Goal: Transaction & Acquisition: Book appointment/travel/reservation

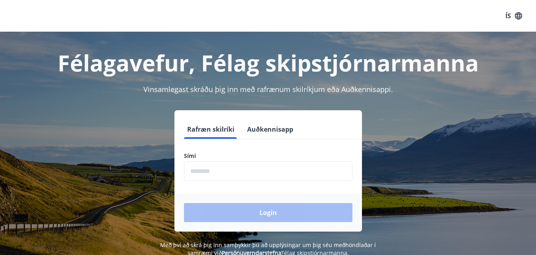
click at [213, 156] on label "Sími" at bounding box center [268, 156] width 168 height 8
click at [201, 176] on input "phone" at bounding box center [268, 171] width 168 height 19
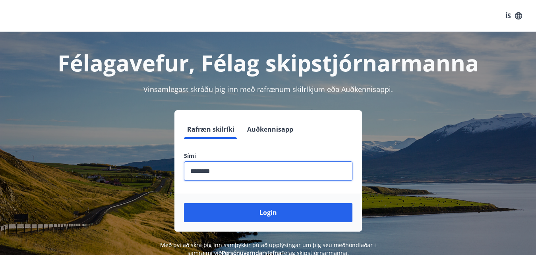
type input "********"
click at [184, 203] on button "Login" at bounding box center [268, 212] width 168 height 19
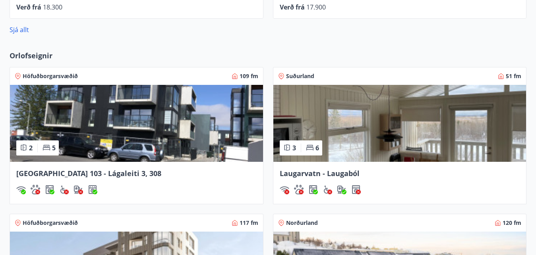
scroll to position [508, 0]
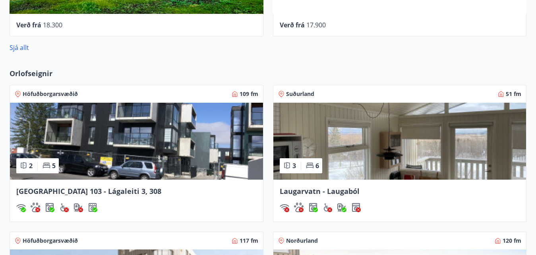
click at [108, 128] on img at bounding box center [136, 141] width 253 height 77
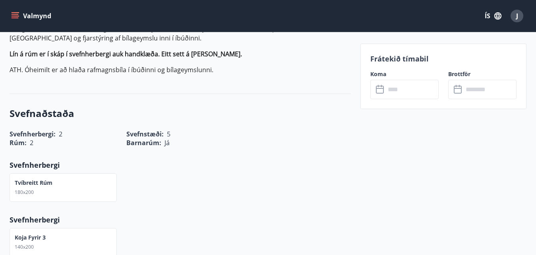
scroll to position [360, 0]
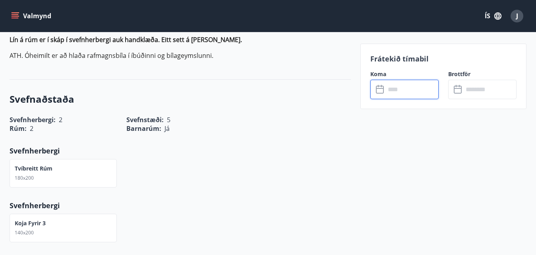
click at [401, 90] on input "text" at bounding box center [411, 89] width 53 height 19
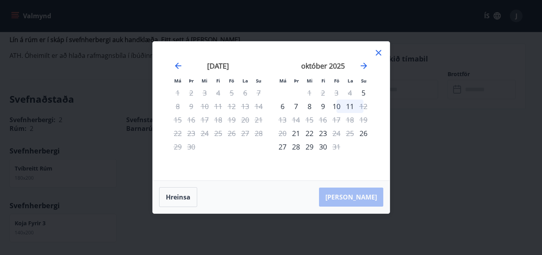
click at [379, 52] on icon at bounding box center [379, 53] width 10 height 10
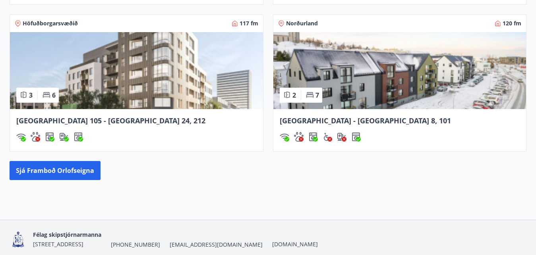
scroll to position [724, 0]
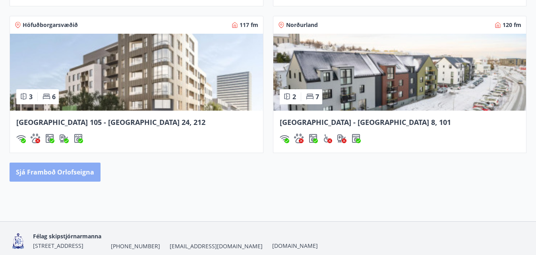
click at [80, 172] on button "Sjá framboð orlofseigna" at bounding box center [55, 172] width 91 height 19
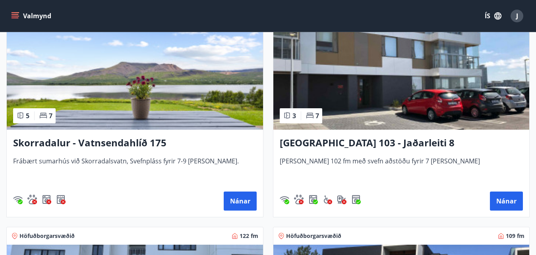
scroll to position [849, 0]
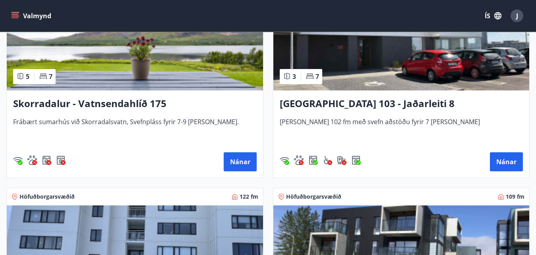
click at [435, 71] on img at bounding box center [401, 40] width 256 height 100
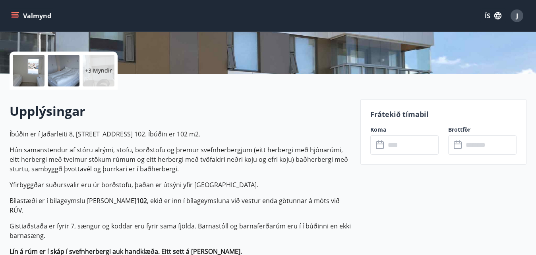
scroll to position [170, 0]
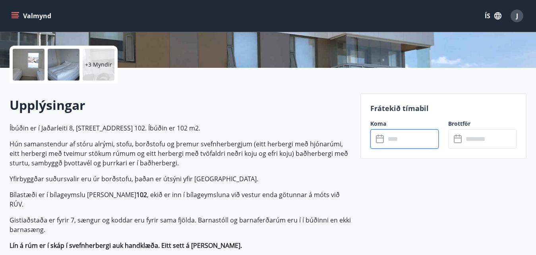
click at [387, 139] on input "text" at bounding box center [411, 138] width 53 height 19
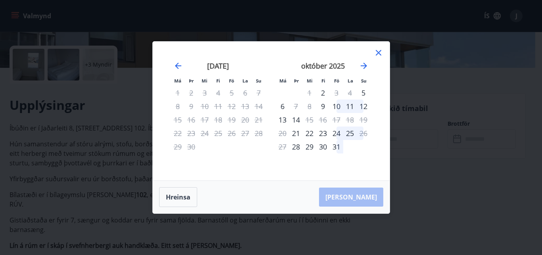
click at [380, 54] on icon at bounding box center [379, 53] width 10 height 10
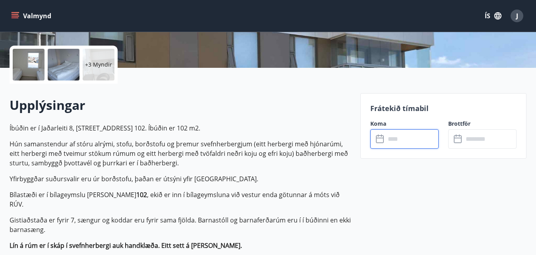
scroll to position [0, 0]
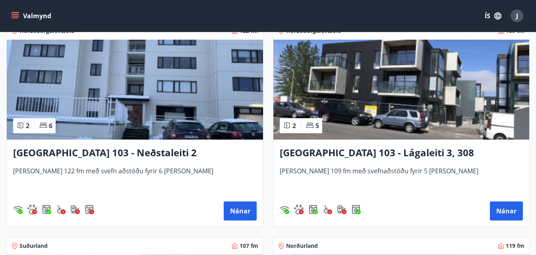
scroll to position [1054, 0]
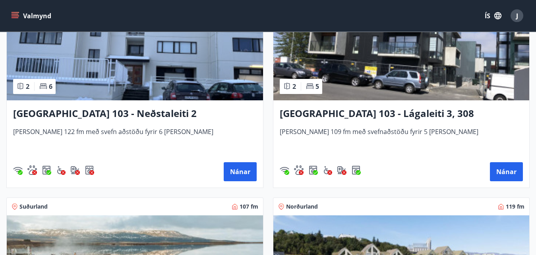
click at [204, 56] on img at bounding box center [135, 50] width 256 height 100
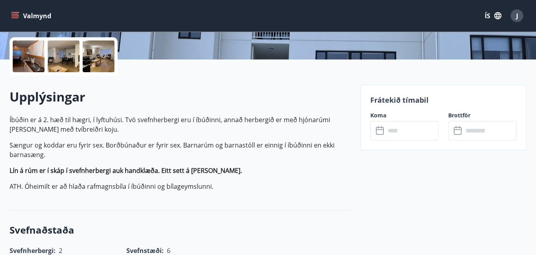
scroll to position [184, 0]
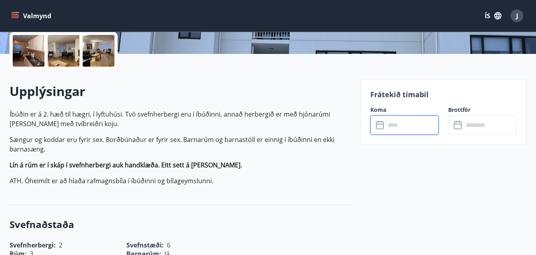
click at [401, 125] on input "text" at bounding box center [411, 125] width 53 height 19
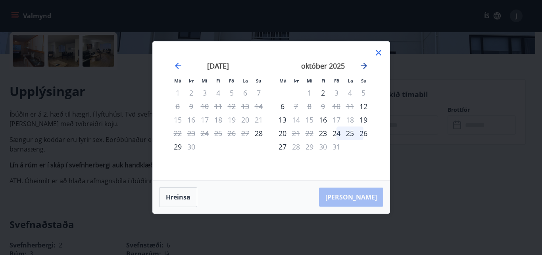
click at [362, 66] on icon "Move forward to switch to the next month." at bounding box center [364, 66] width 6 height 6
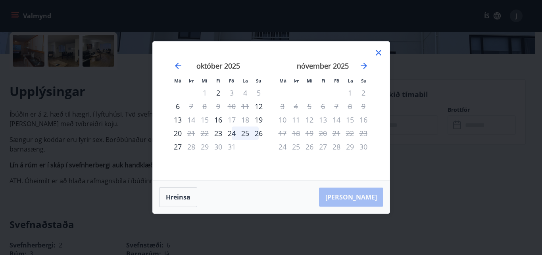
click at [380, 53] on icon at bounding box center [379, 53] width 10 height 10
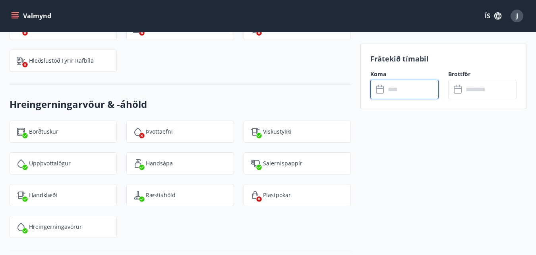
scroll to position [0, 0]
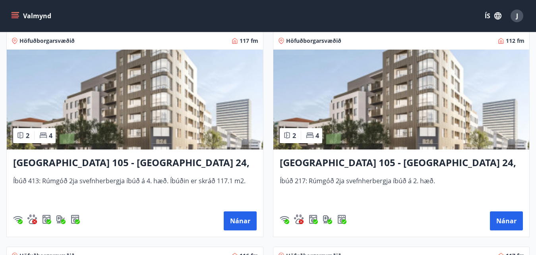
scroll to position [351, 0]
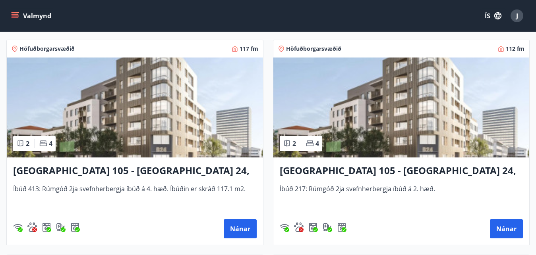
click at [126, 110] on img at bounding box center [135, 108] width 256 height 100
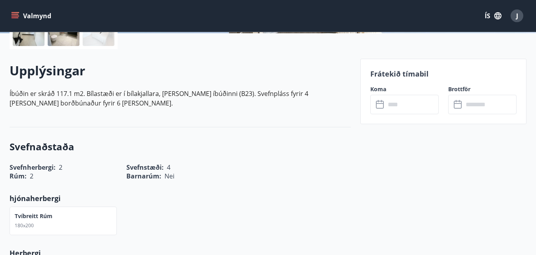
scroll to position [212, 0]
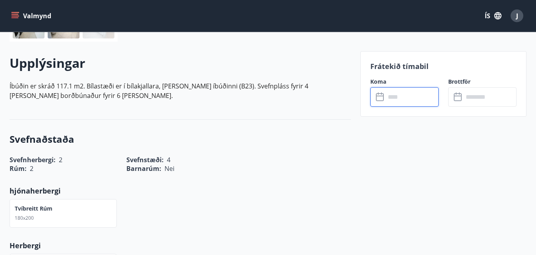
click at [387, 100] on input "text" at bounding box center [411, 96] width 53 height 19
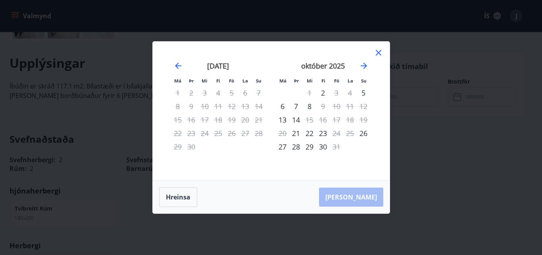
click at [378, 52] on icon at bounding box center [379, 53] width 10 height 10
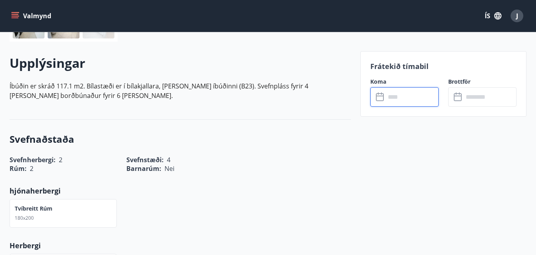
click at [399, 100] on input "text" at bounding box center [411, 96] width 53 height 19
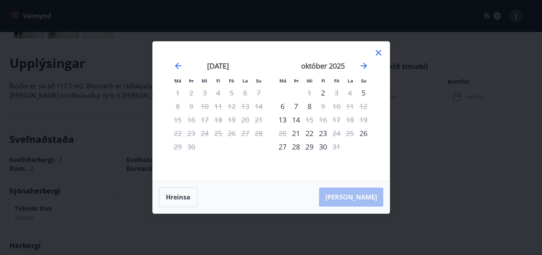
click at [310, 92] on div "1" at bounding box center [309, 92] width 13 height 13
click at [282, 107] on div "6" at bounding box center [282, 106] width 13 height 13
click at [379, 54] on icon at bounding box center [379, 53] width 10 height 10
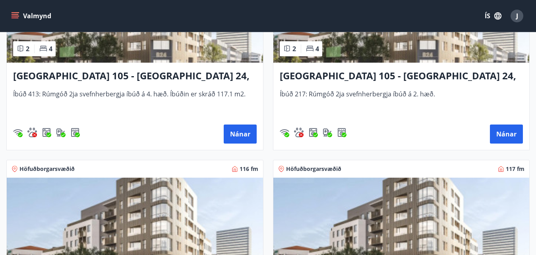
scroll to position [335, 0]
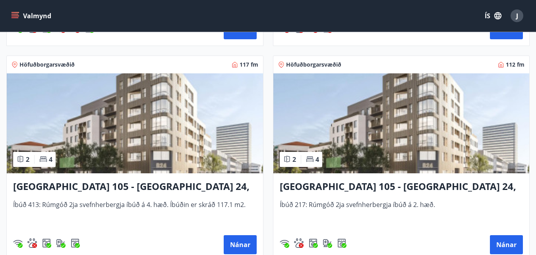
click at [407, 106] on img at bounding box center [401, 123] width 256 height 100
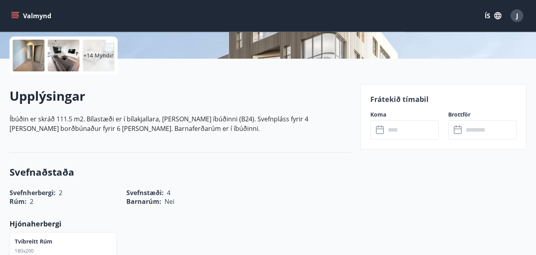
scroll to position [177, 0]
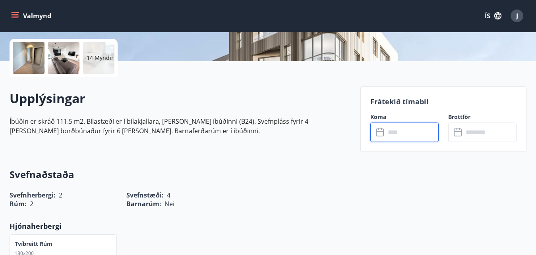
click at [403, 131] on input "text" at bounding box center [411, 132] width 53 height 19
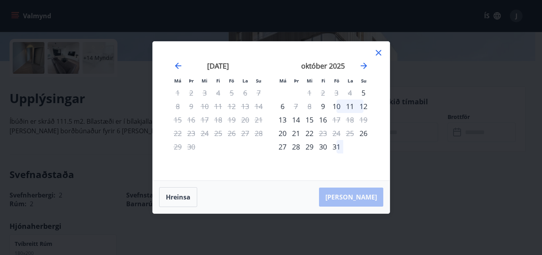
click at [379, 51] on icon at bounding box center [379, 53] width 10 height 10
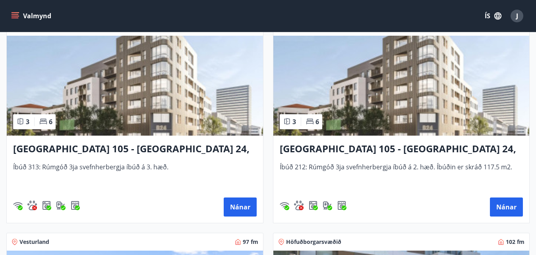
scroll to position [600, 0]
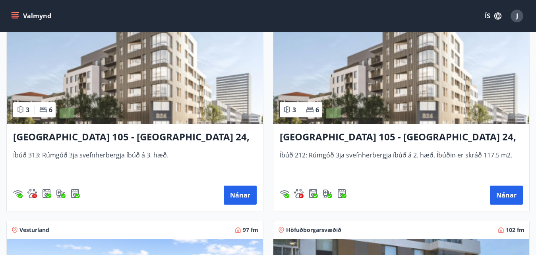
click at [116, 57] on img at bounding box center [135, 74] width 256 height 100
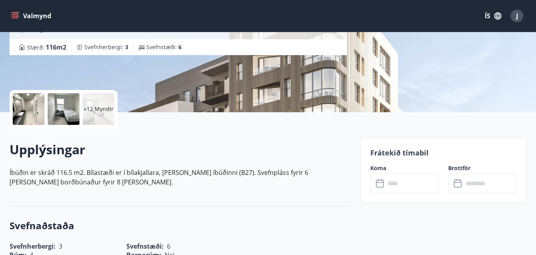
scroll to position [215, 0]
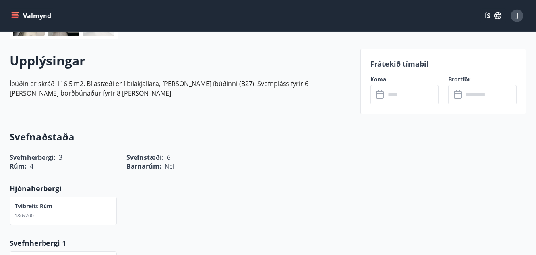
click at [394, 89] on input "text" at bounding box center [411, 94] width 53 height 19
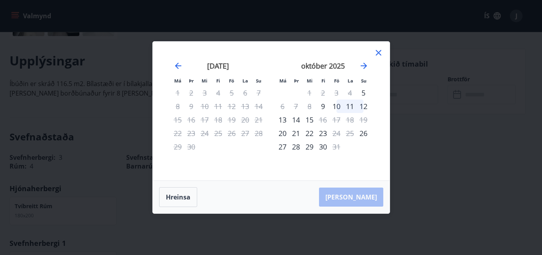
click at [378, 53] on icon at bounding box center [378, 52] width 1 height 1
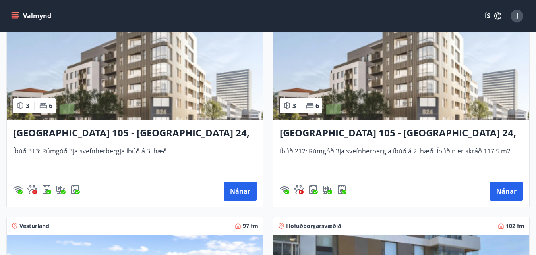
scroll to position [537, 0]
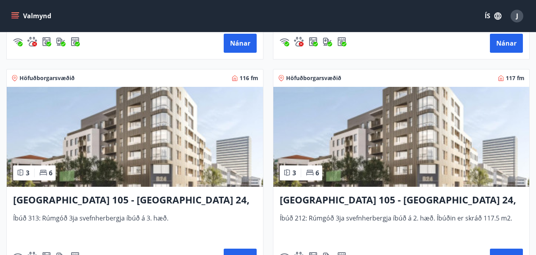
click at [404, 127] on img at bounding box center [401, 137] width 256 height 100
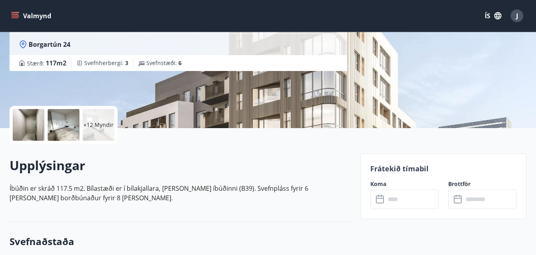
scroll to position [157, 0]
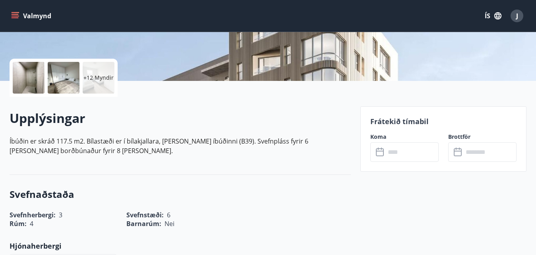
click at [378, 153] on icon at bounding box center [381, 153] width 10 height 10
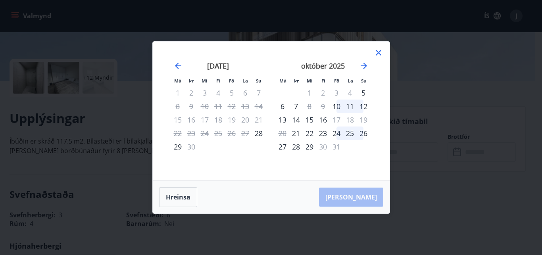
click at [379, 53] on icon at bounding box center [378, 52] width 1 height 1
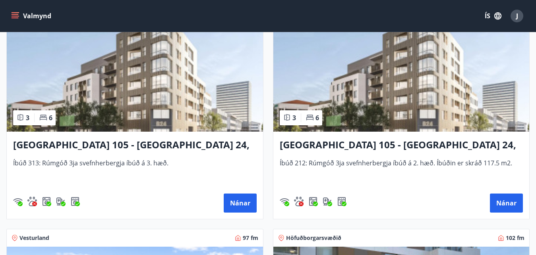
scroll to position [600, 0]
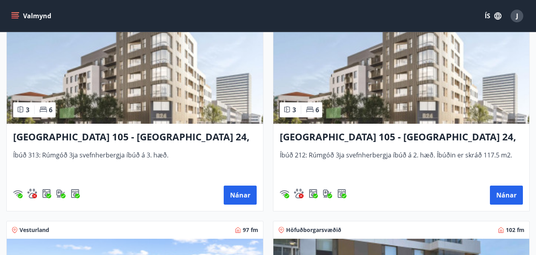
click at [161, 93] on img at bounding box center [135, 74] width 256 height 100
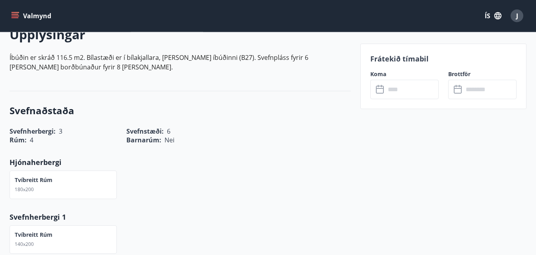
scroll to position [260, 0]
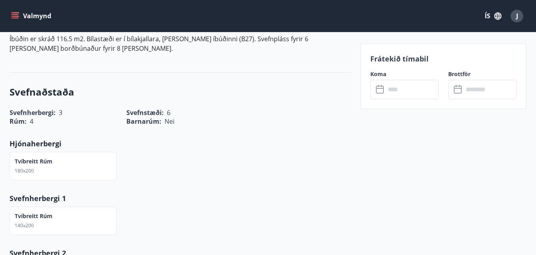
click at [384, 87] on icon at bounding box center [381, 90] width 10 height 10
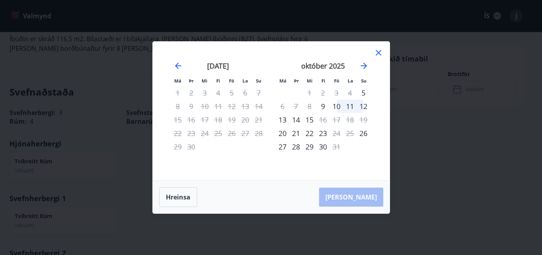
click at [379, 53] on icon at bounding box center [378, 52] width 1 height 1
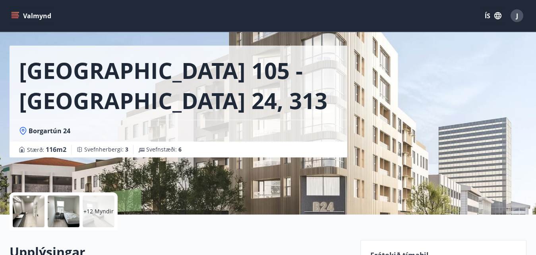
scroll to position [0, 0]
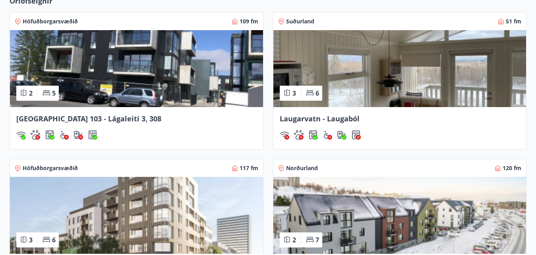
scroll to position [519, 0]
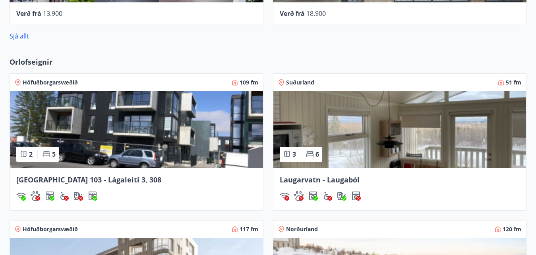
click at [426, 145] on img at bounding box center [399, 129] width 253 height 77
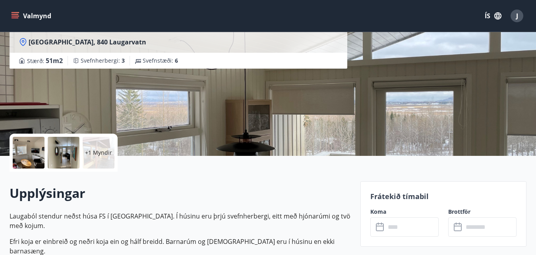
scroll to position [156, 0]
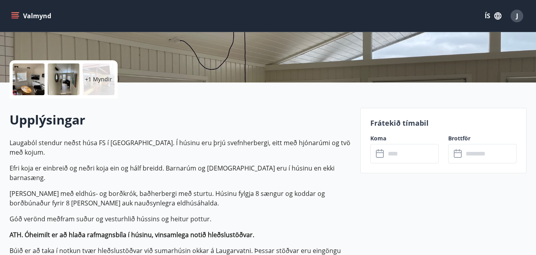
click at [380, 151] on icon at bounding box center [380, 154] width 8 height 8
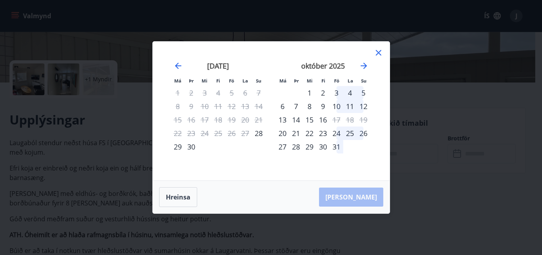
click at [378, 53] on icon at bounding box center [379, 53] width 6 height 6
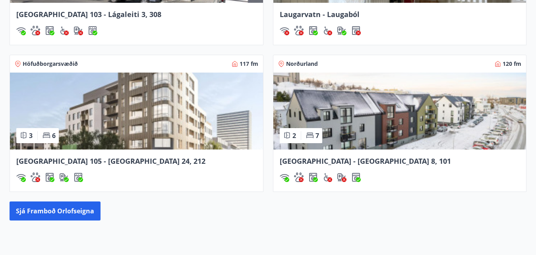
scroll to position [757, 0]
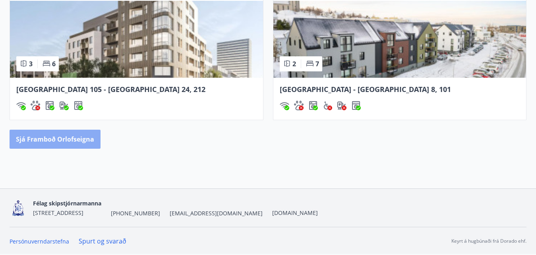
click at [77, 140] on button "Sjá framboð orlofseigna" at bounding box center [55, 139] width 91 height 19
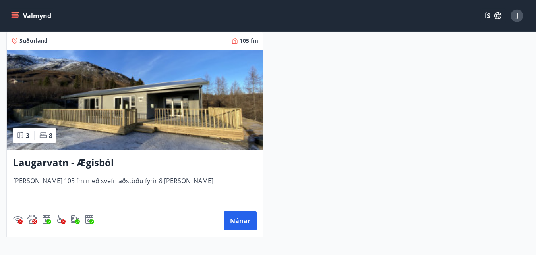
scroll to position [2077, 0]
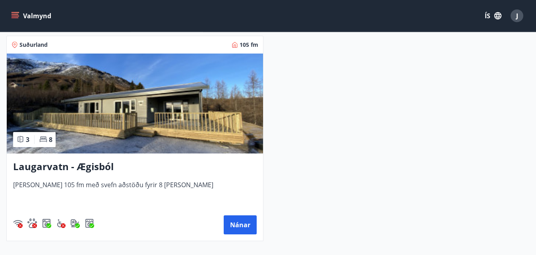
click at [127, 93] on img at bounding box center [135, 104] width 256 height 100
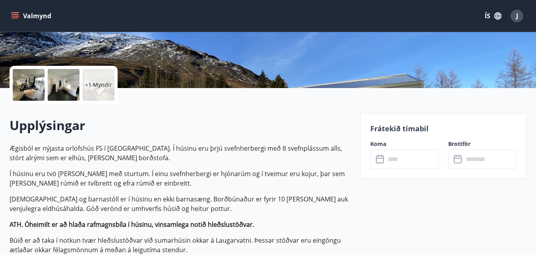
scroll to position [147, 0]
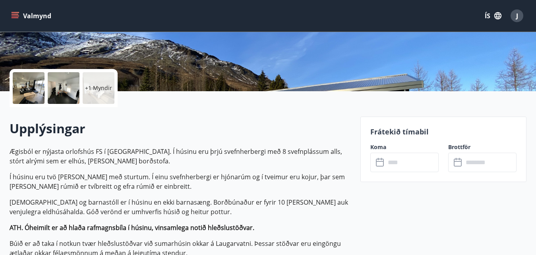
click at [390, 161] on input "text" at bounding box center [411, 162] width 53 height 19
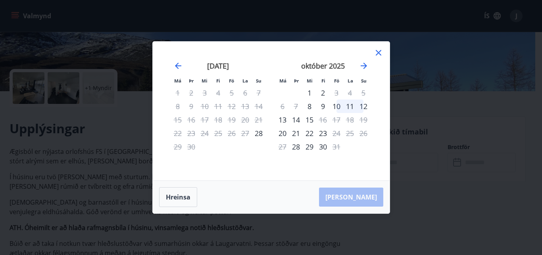
click at [380, 56] on icon at bounding box center [379, 53] width 10 height 10
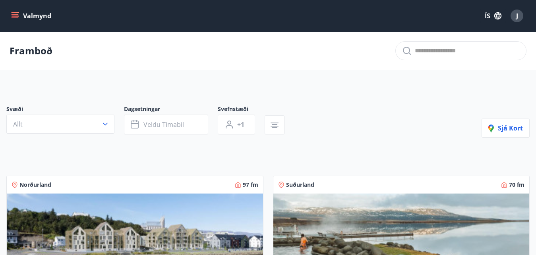
click at [517, 16] on span "J" at bounding box center [517, 16] width 2 height 9
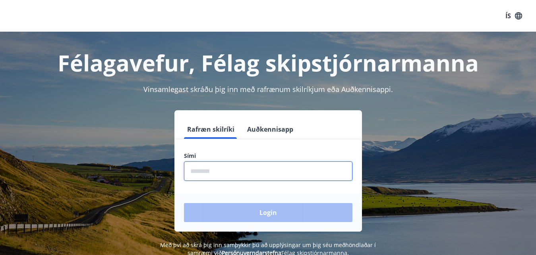
click at [192, 168] on input "phone" at bounding box center [268, 171] width 168 height 19
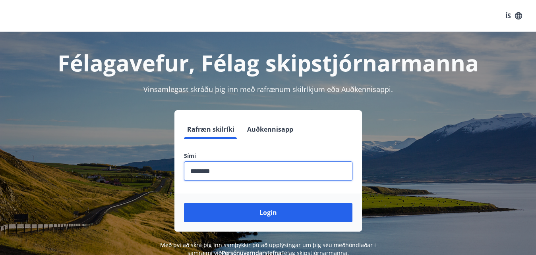
type input "********"
click at [184, 203] on button "Login" at bounding box center [268, 212] width 168 height 19
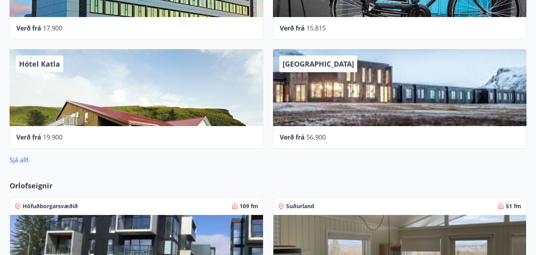
scroll to position [385, 0]
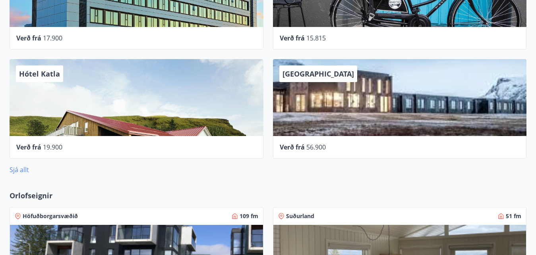
click at [21, 168] on link "Sjá allt" at bounding box center [19, 170] width 19 height 9
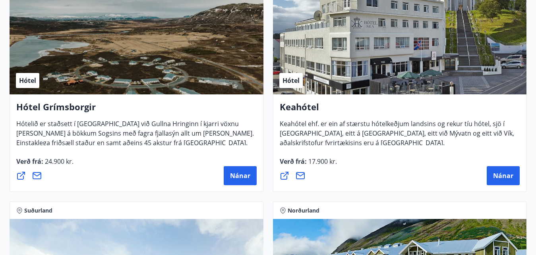
scroll to position [613, 0]
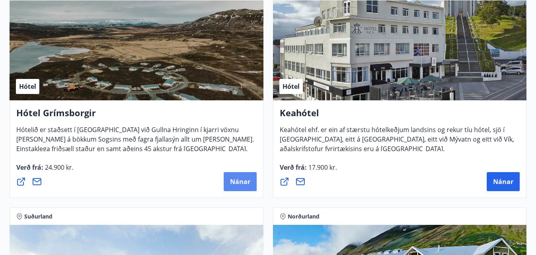
click at [240, 183] on span "Nánar" at bounding box center [240, 181] width 20 height 9
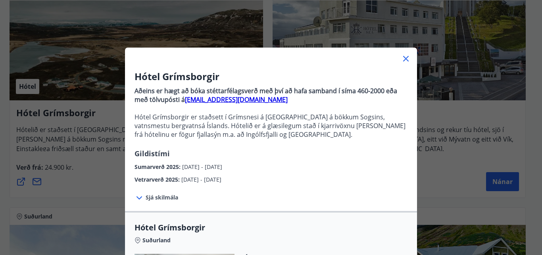
click at [168, 198] on span "Sjá skilmála" at bounding box center [162, 198] width 33 height 8
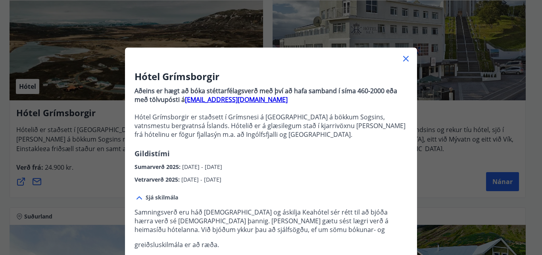
click at [403, 56] on icon at bounding box center [406, 59] width 10 height 10
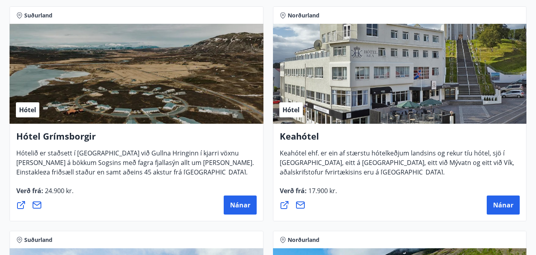
scroll to position [584, 0]
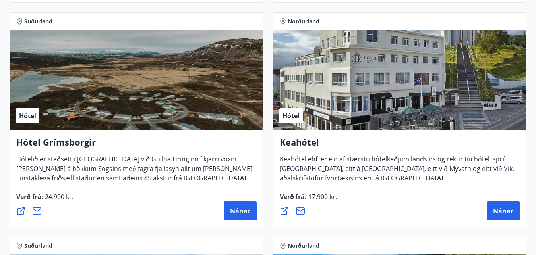
click at [87, 101] on div "Hótel" at bounding box center [137, 80] width 254 height 100
click at [123, 89] on div "Hótel" at bounding box center [137, 80] width 254 height 100
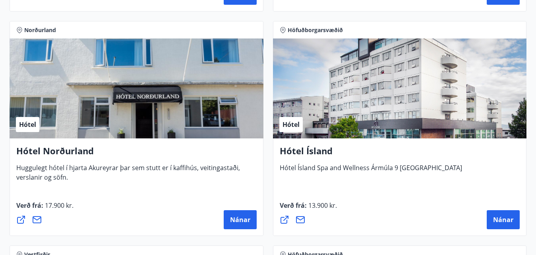
scroll to position [1716, 0]
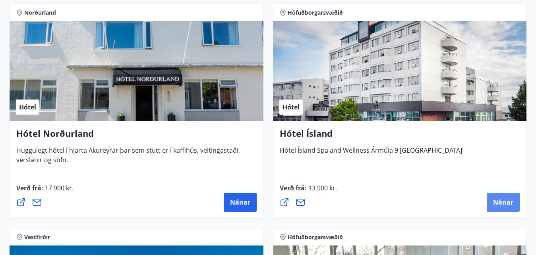
click at [490, 201] on button "Nánar" at bounding box center [502, 202] width 33 height 19
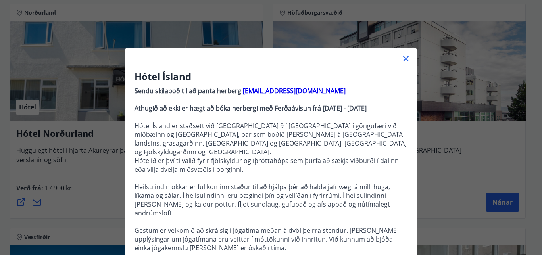
click at [403, 57] on icon at bounding box center [406, 59] width 10 height 10
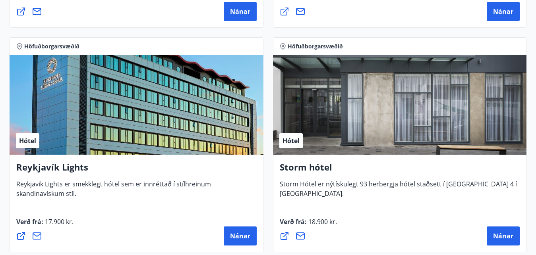
scroll to position [1014, 0]
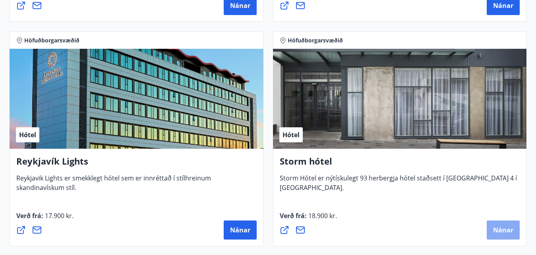
click at [504, 225] on button "Nánar" at bounding box center [502, 230] width 33 height 19
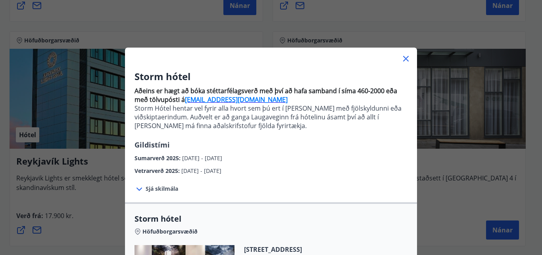
click at [168, 189] on span "Sjá skilmála" at bounding box center [162, 189] width 33 height 8
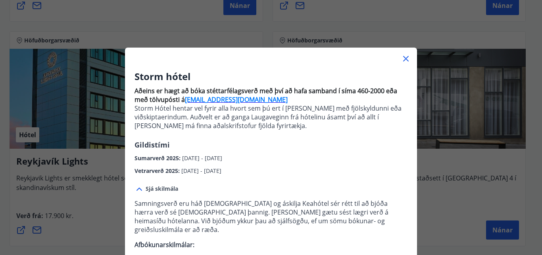
click at [136, 190] on icon at bounding box center [140, 190] width 10 height 10
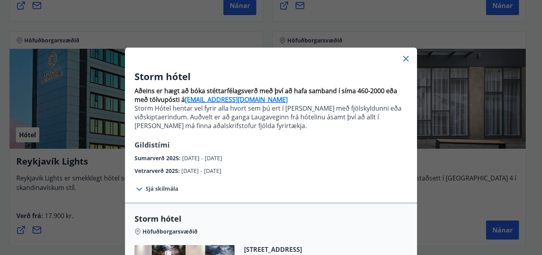
click at [403, 60] on icon at bounding box center [406, 59] width 10 height 10
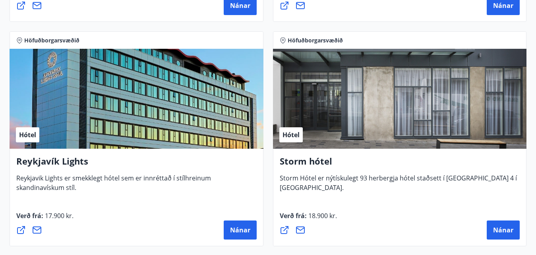
click at [108, 92] on div "Hótel" at bounding box center [137, 99] width 254 height 100
click at [238, 227] on span "Nánar" at bounding box center [240, 230] width 20 height 9
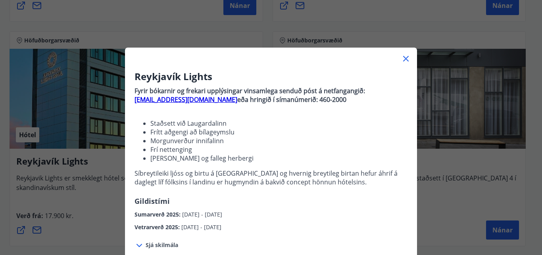
click at [160, 245] on span "Sjá skilmála" at bounding box center [162, 245] width 33 height 8
click at [403, 60] on icon at bounding box center [406, 59] width 6 height 6
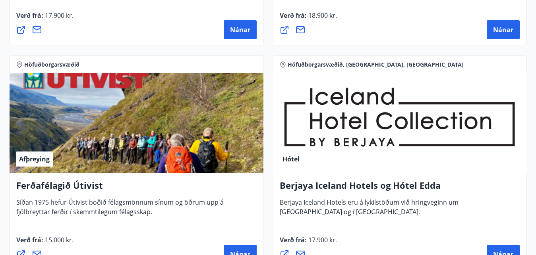
scroll to position [1321, 0]
